Goal: Use online tool/utility: Utilize a website feature to perform a specific function

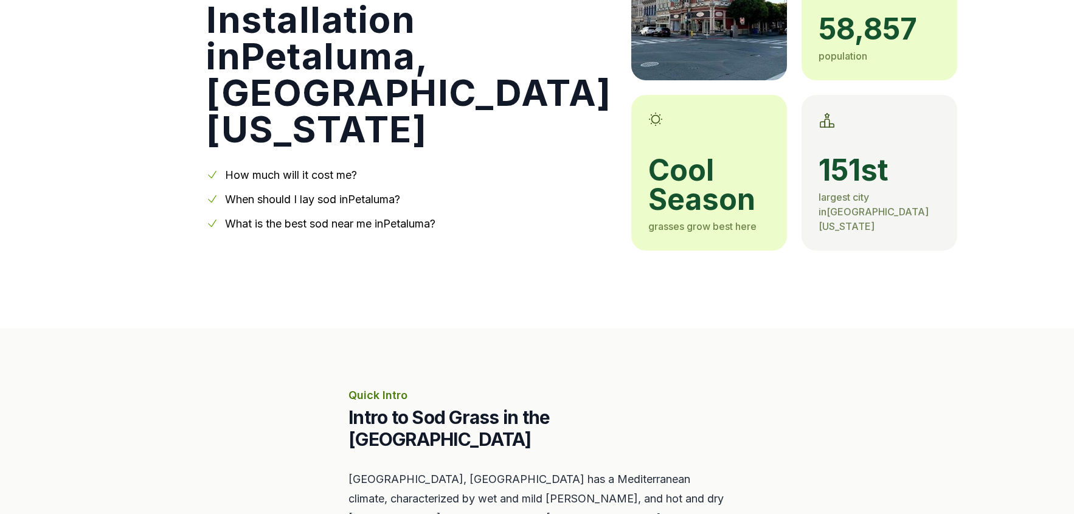
click at [253, 198] on link "When should I lay sod in [GEOGRAPHIC_DATA] ?" at bounding box center [312, 199] width 175 height 13
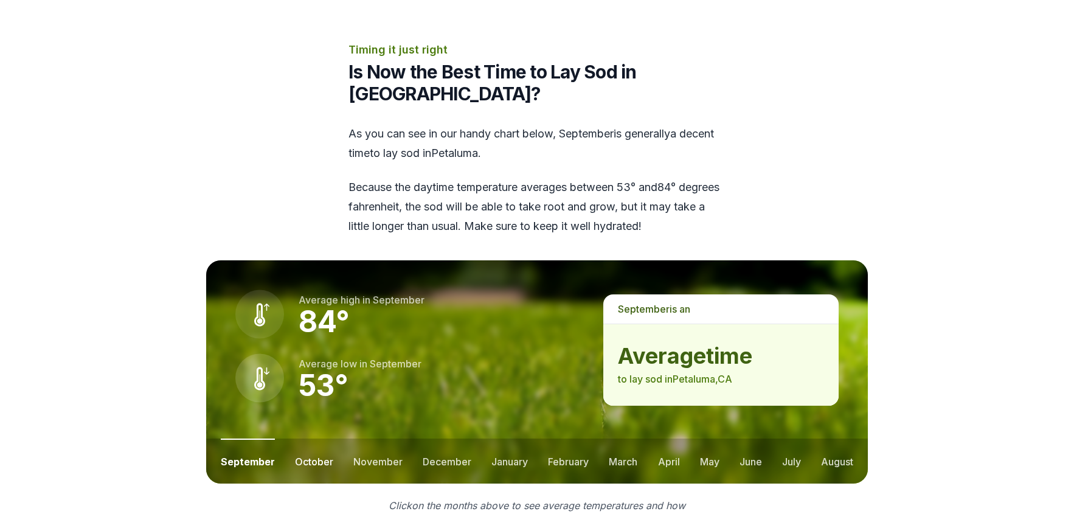
click at [309, 439] on button "october" at bounding box center [314, 461] width 38 height 45
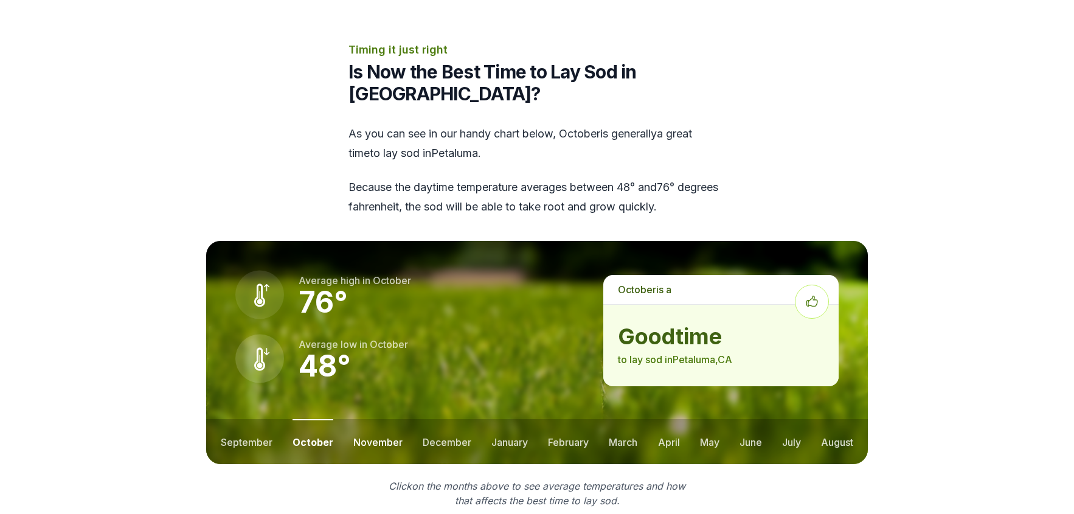
click at [353, 419] on button "november" at bounding box center [377, 441] width 49 height 45
click at [429, 419] on button "december" at bounding box center [446, 441] width 49 height 45
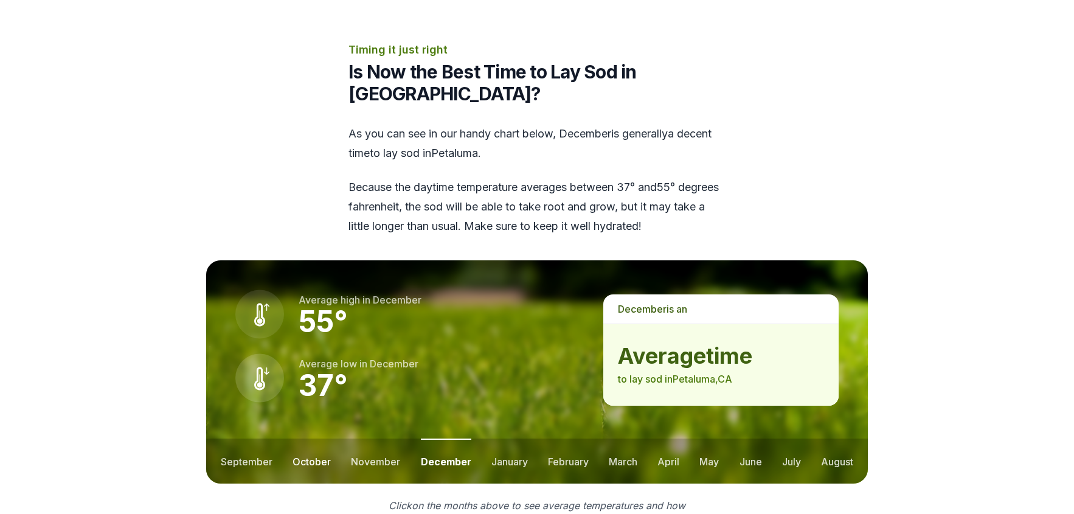
click at [313, 439] on button "october" at bounding box center [312, 461] width 38 height 45
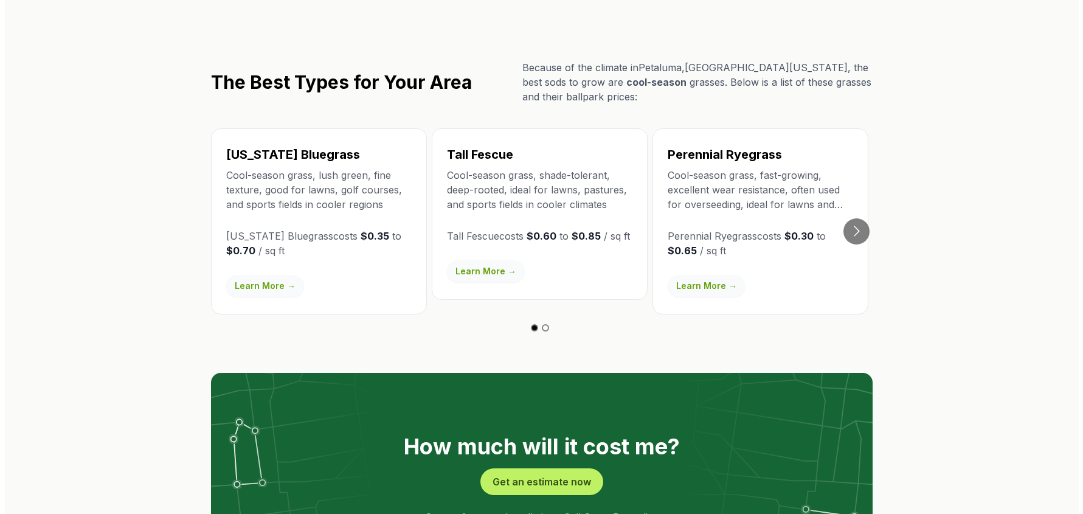
scroll to position [2254, 0]
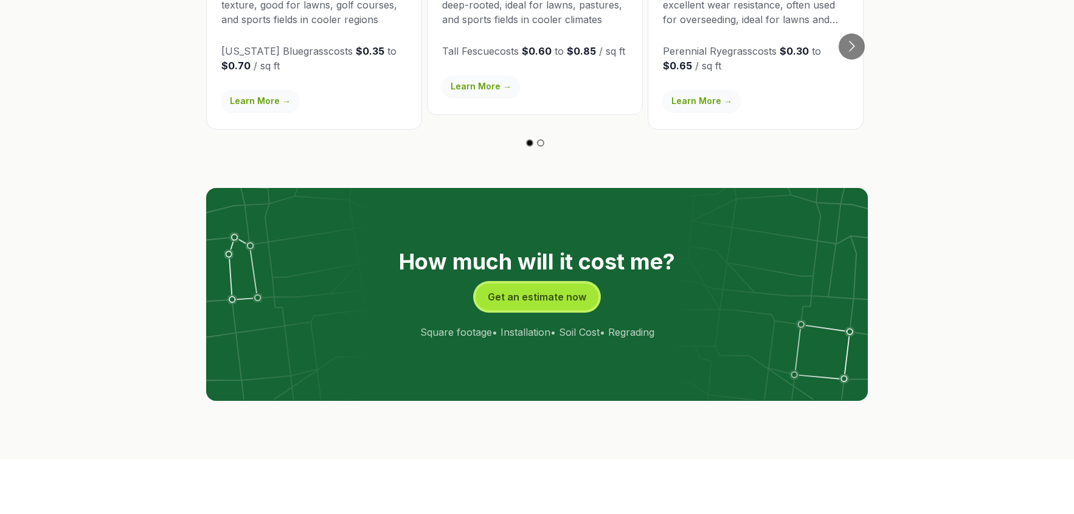
click at [563, 283] on button "Get an estimate now" at bounding box center [537, 296] width 123 height 27
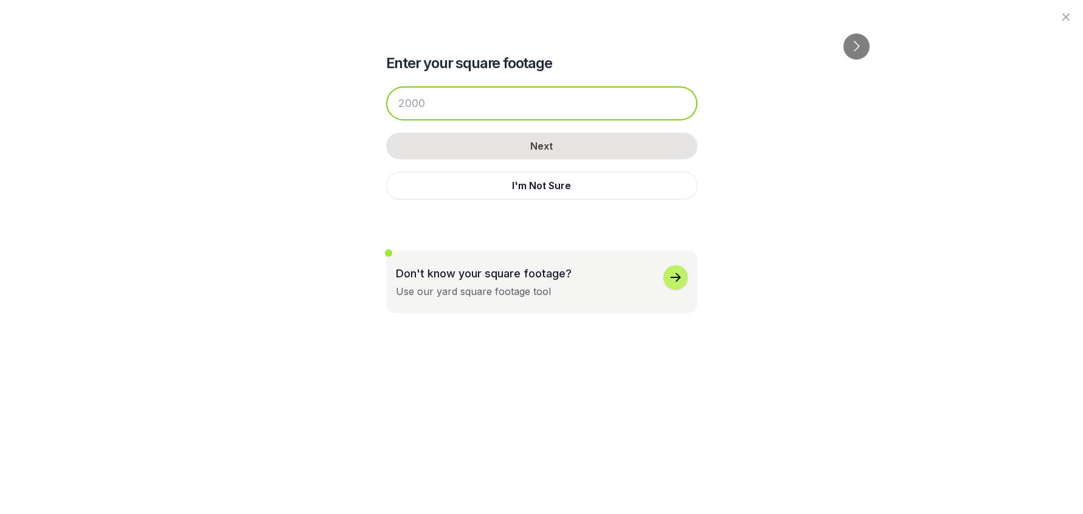
drag, startPoint x: 442, startPoint y: 106, endPoint x: 271, endPoint y: 85, distance: 172.2
click at [386, 86] on input "number" at bounding box center [541, 103] width 311 height 34
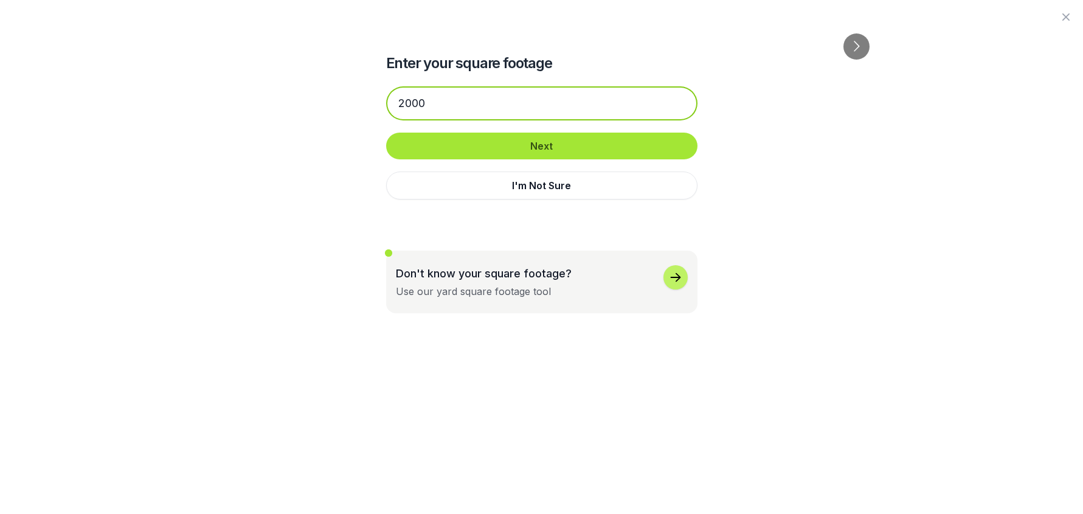
type input "2000"
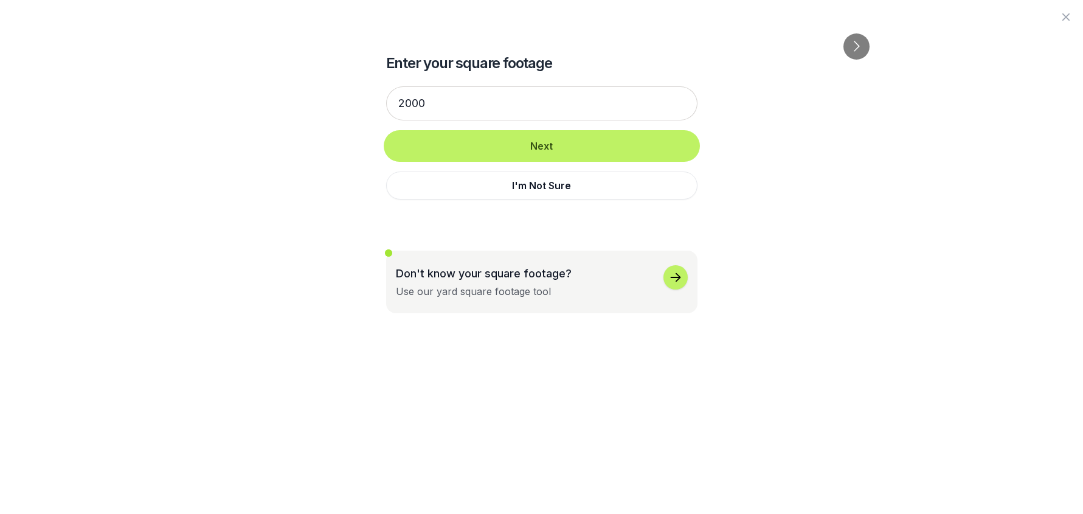
click at [478, 147] on button "Next" at bounding box center [541, 146] width 311 height 27
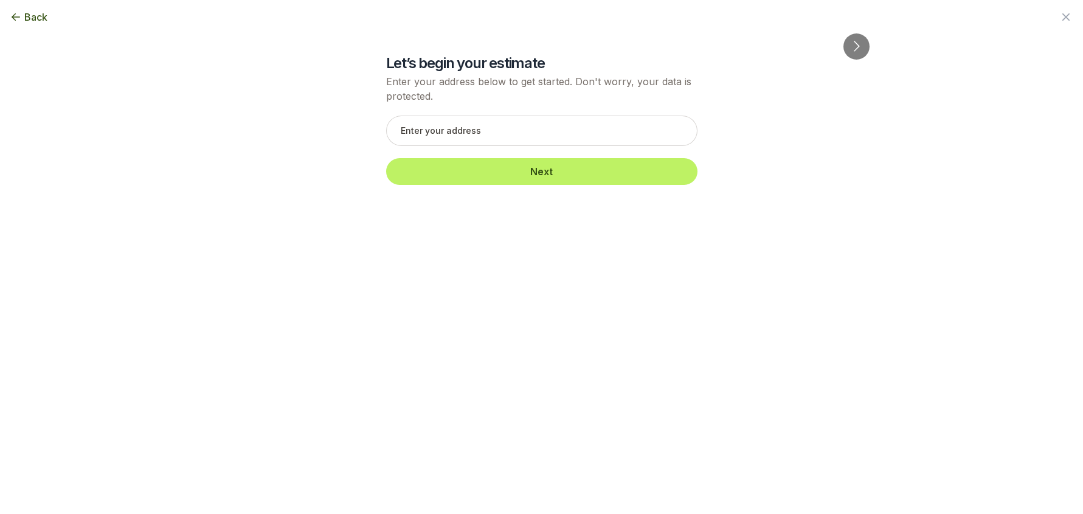
click at [38, 16] on span "Back" at bounding box center [35, 17] width 23 height 15
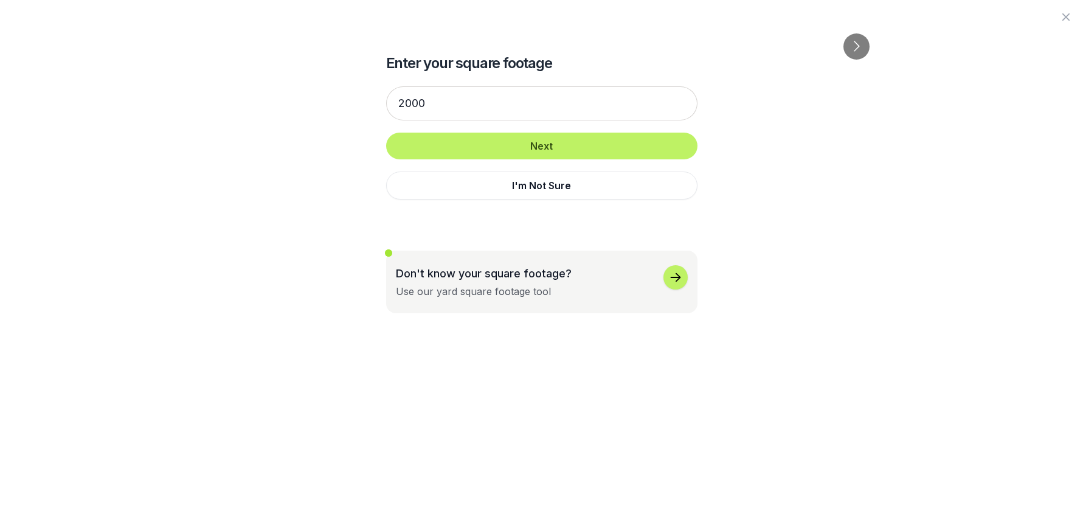
scroll to position [175, 0]
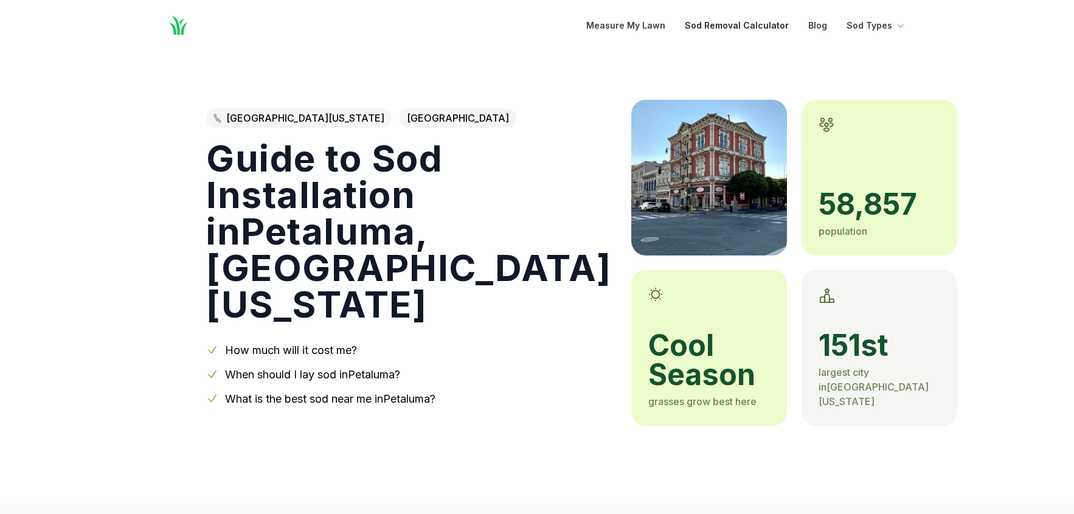
click at [736, 25] on link "Sod Removal Calculator" at bounding box center [737, 25] width 104 height 15
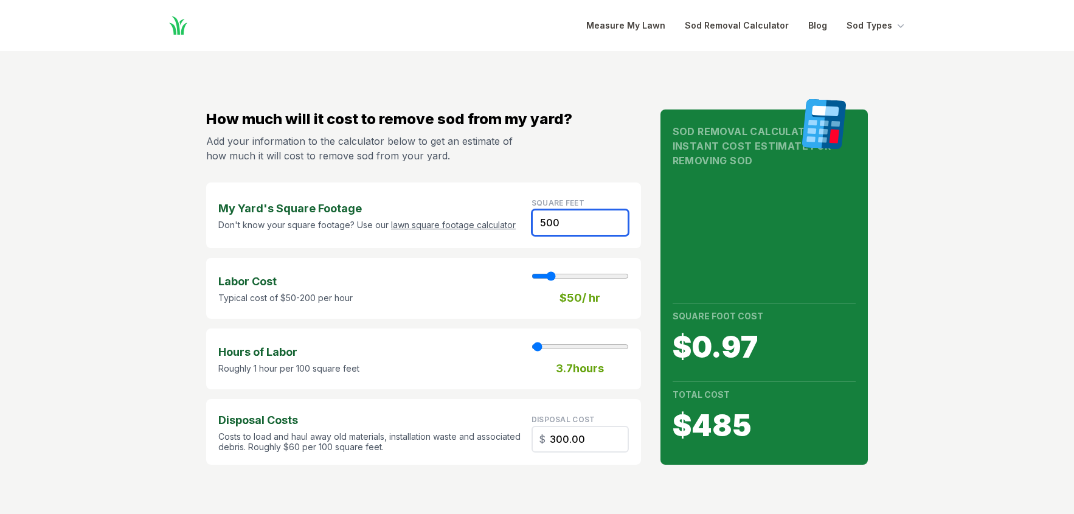
drag, startPoint x: 566, startPoint y: 227, endPoint x: 515, endPoint y: 214, distance: 52.8
click at [532, 214] on input "500" at bounding box center [580, 222] width 97 height 27
type input "2"
type input "1"
type input "1.20"
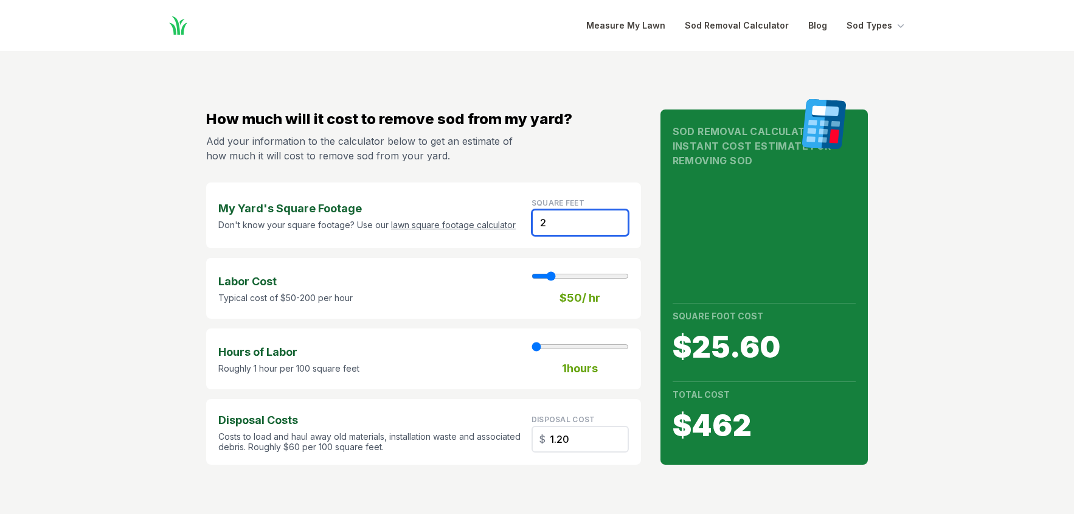
type input "20"
type input "12.00"
type input "200"
type input "2"
type input "120.00"
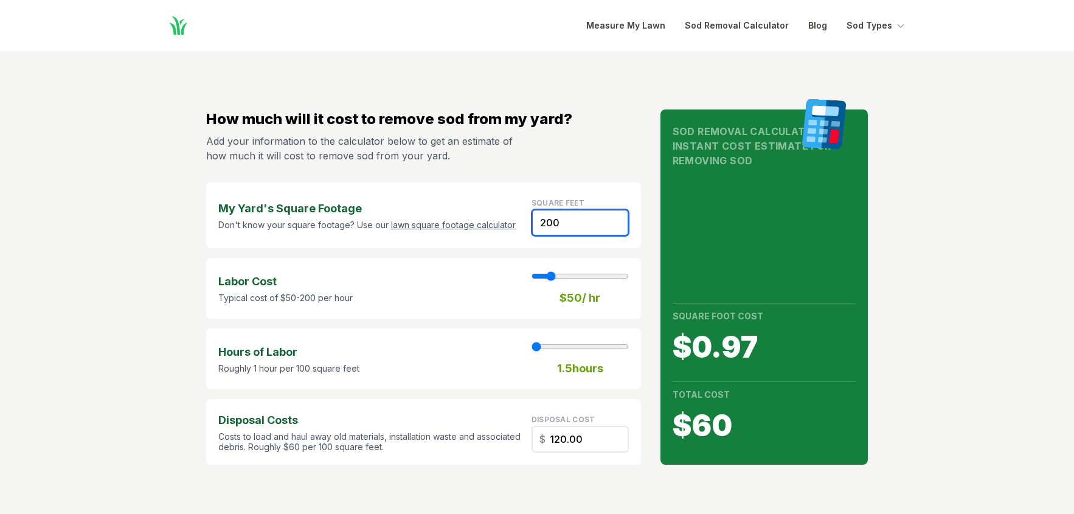
type input "2000"
type input "15"
type input "1200.00"
